Goal: Task Accomplishment & Management: Manage account settings

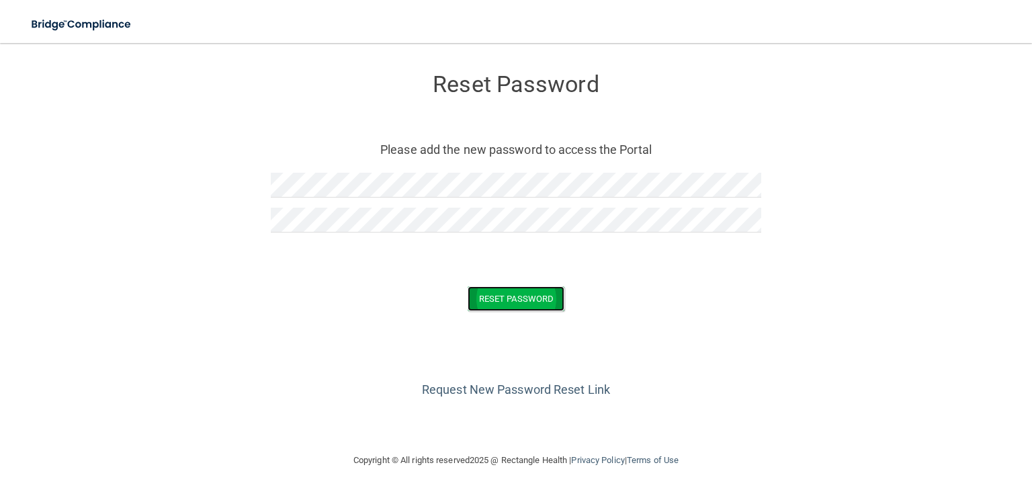
click at [528, 297] on button "Reset Password" at bounding box center [516, 298] width 97 height 25
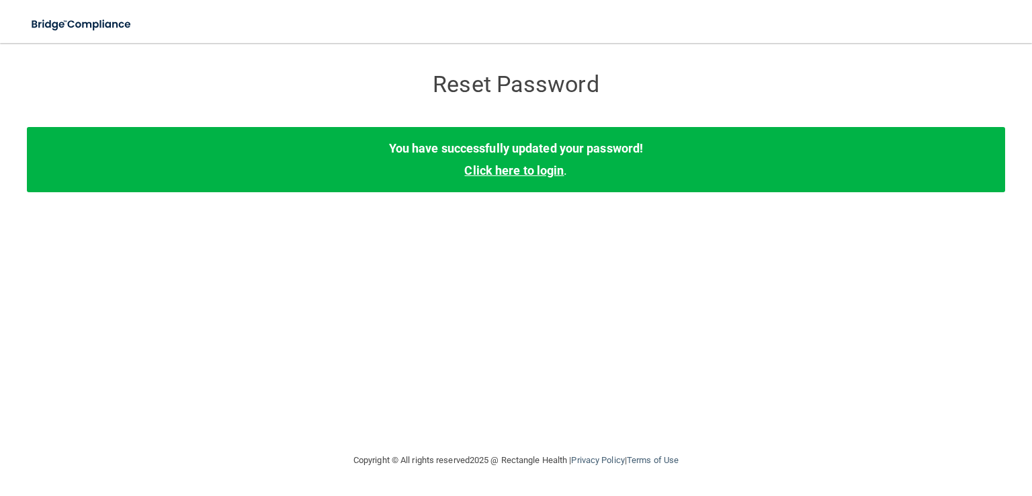
click at [548, 170] on link "Click here to login" at bounding box center [513, 170] width 99 height 14
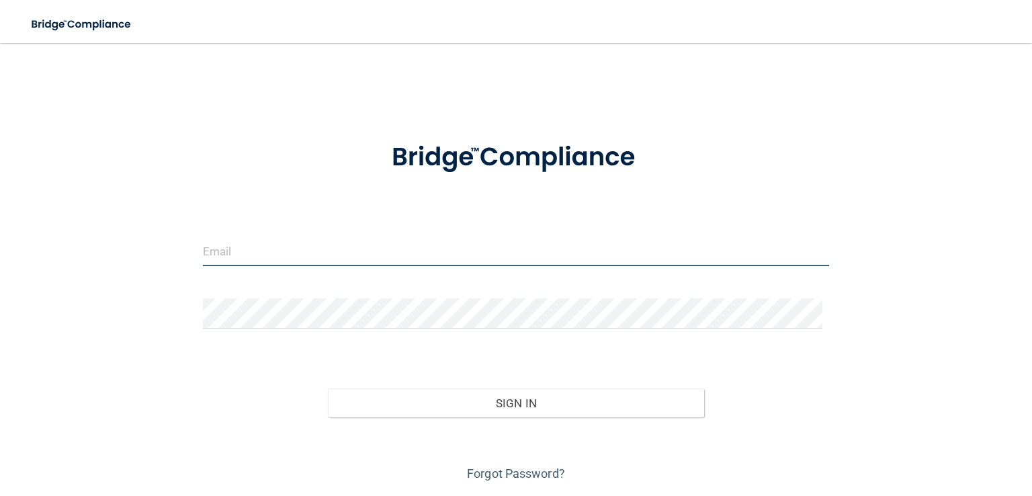
type input "[PERSON_NAME][EMAIL_ADDRESS][PERSON_NAME][DOMAIN_NAME]"
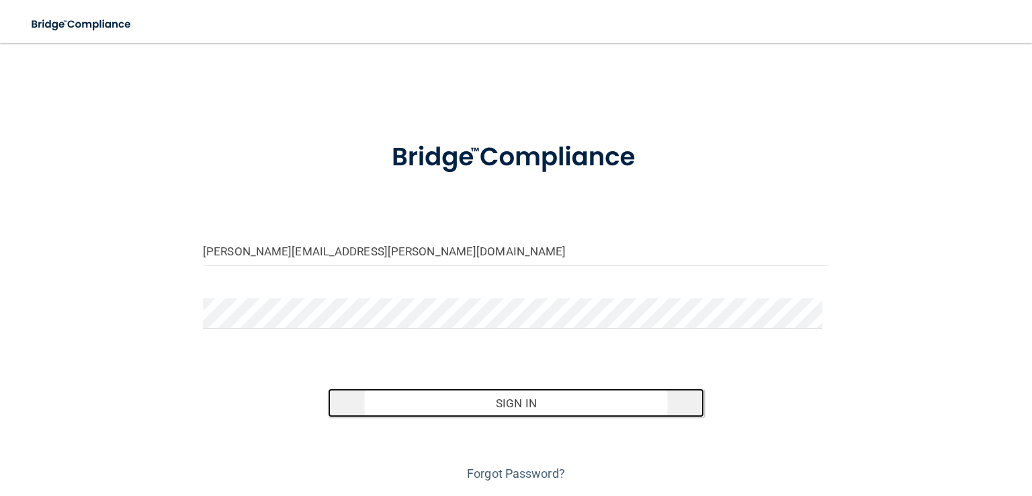
click at [510, 412] on button "Sign In" at bounding box center [516, 403] width 376 height 30
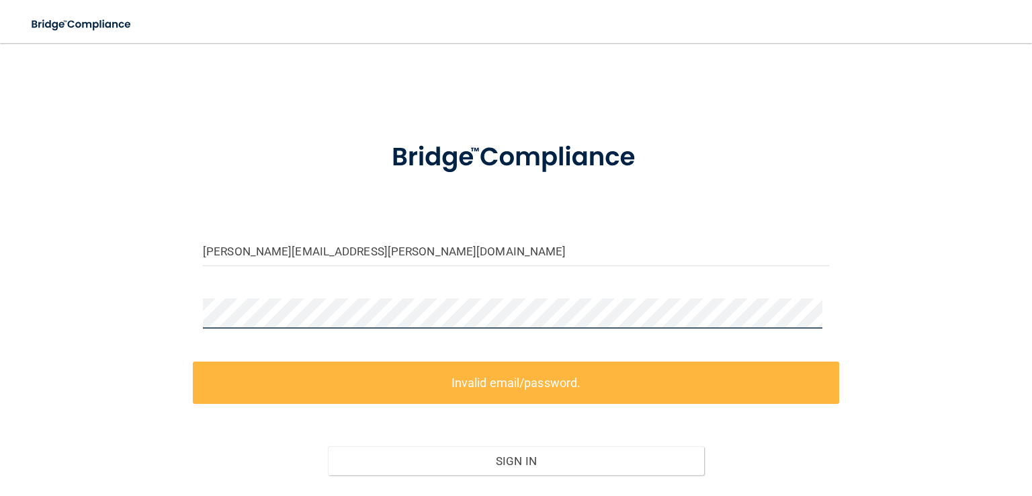
click at [167, 304] on div "[PERSON_NAME][EMAIL_ADDRESS][PERSON_NAME][DOMAIN_NAME] Invalid email/password. …" at bounding box center [516, 299] width 978 height 486
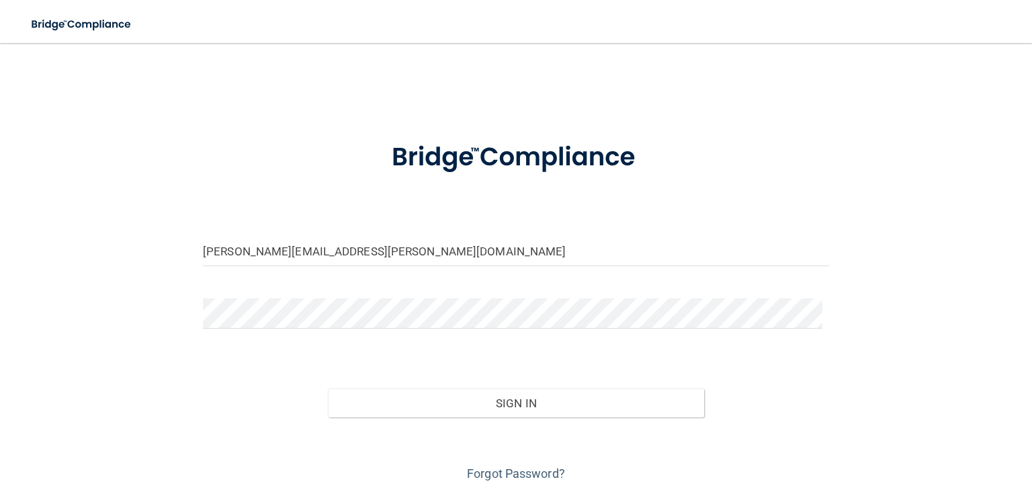
click at [514, 417] on div "Forgot Password?" at bounding box center [516, 450] width 646 height 67
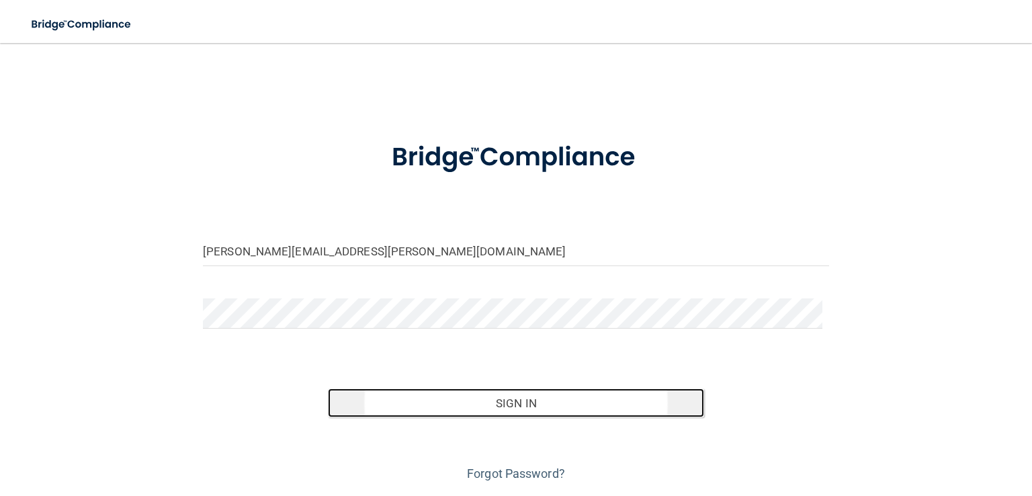
click at [526, 404] on button "Sign In" at bounding box center [516, 403] width 376 height 30
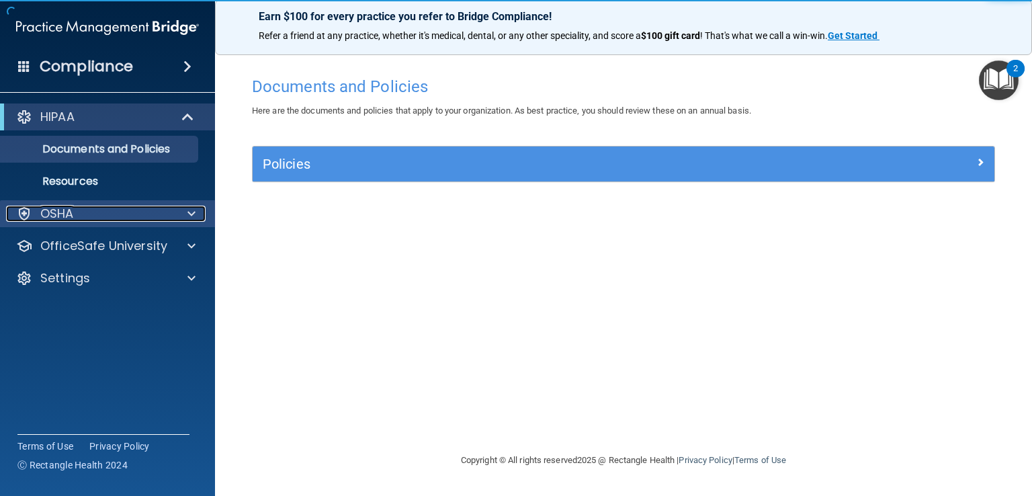
click at [192, 214] on span at bounding box center [191, 214] width 8 height 16
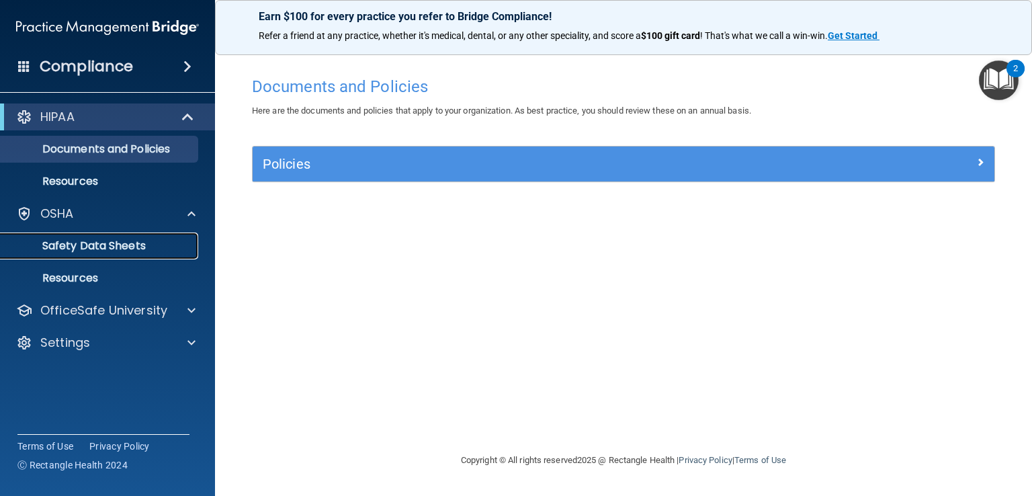
click at [122, 245] on p "Safety Data Sheets" at bounding box center [100, 245] width 183 height 13
